Goal: Check status: Check status

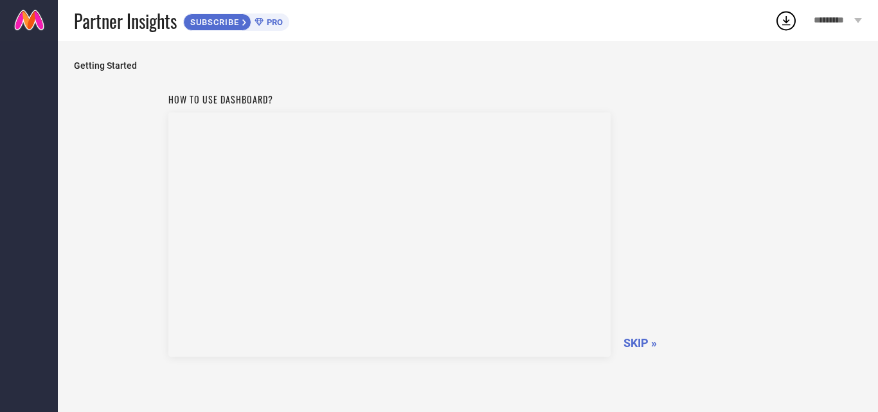
click at [636, 342] on span "SKIP »" at bounding box center [639, 342] width 33 height 13
